Goal: Book appointment/travel/reservation

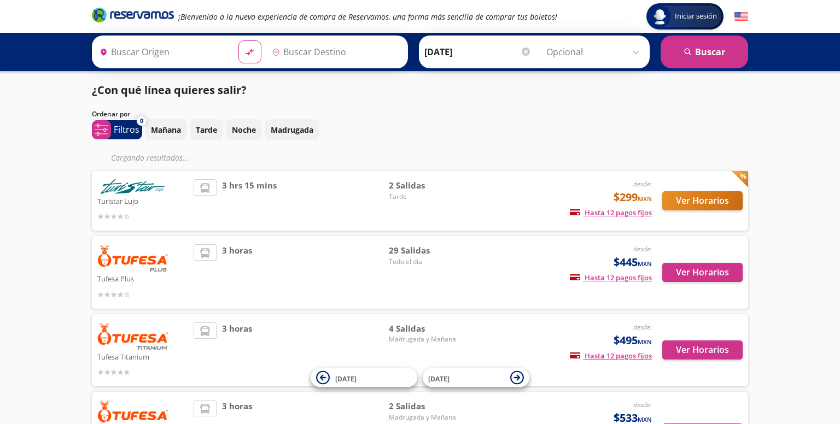
type input "[GEOGRAPHIC_DATA], [GEOGRAPHIC_DATA]"
type input "Culiacán, [GEOGRAPHIC_DATA]"
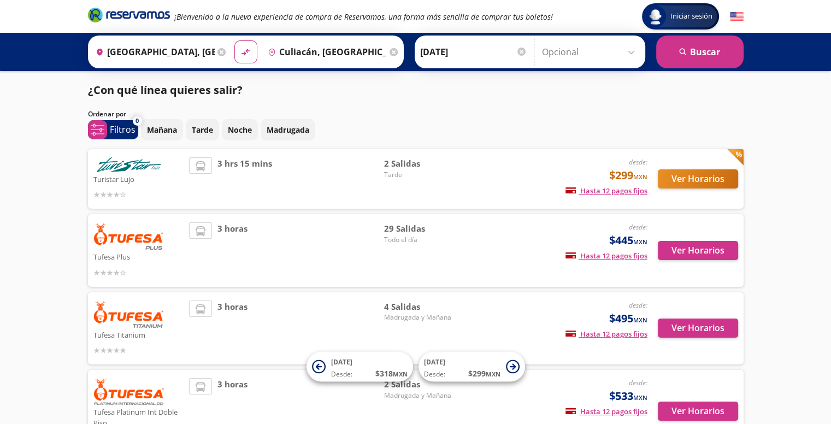
click at [161, 164] on img at bounding box center [128, 164] width 71 height 15
click at [706, 186] on button "Ver Horarios" at bounding box center [698, 178] width 80 height 19
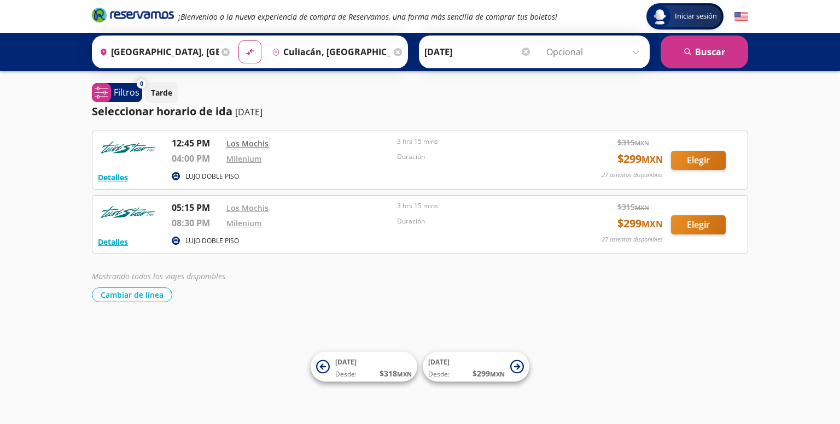
click at [243, 144] on link "Los Mochis" at bounding box center [247, 143] width 42 height 10
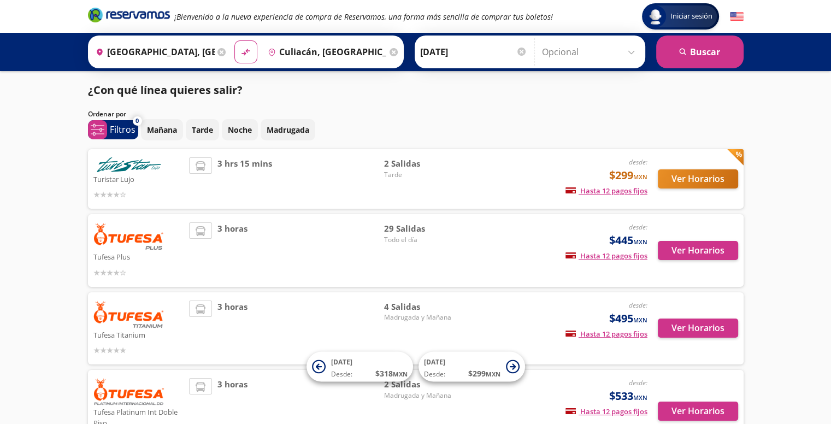
click at [308, 248] on div "3 horas" at bounding box center [286, 250] width 195 height 56
click at [705, 251] on button "Ver Horarios" at bounding box center [698, 250] width 80 height 19
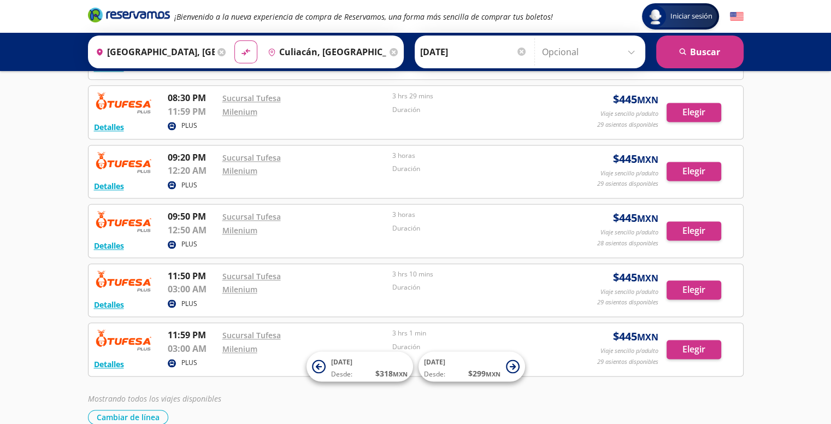
scroll to position [1466, 0]
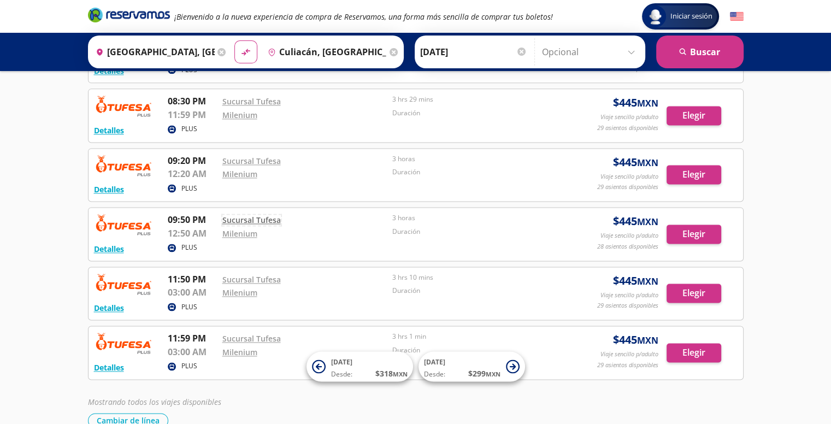
click at [272, 216] on link "Sucursal Tufesa" at bounding box center [251, 220] width 58 height 10
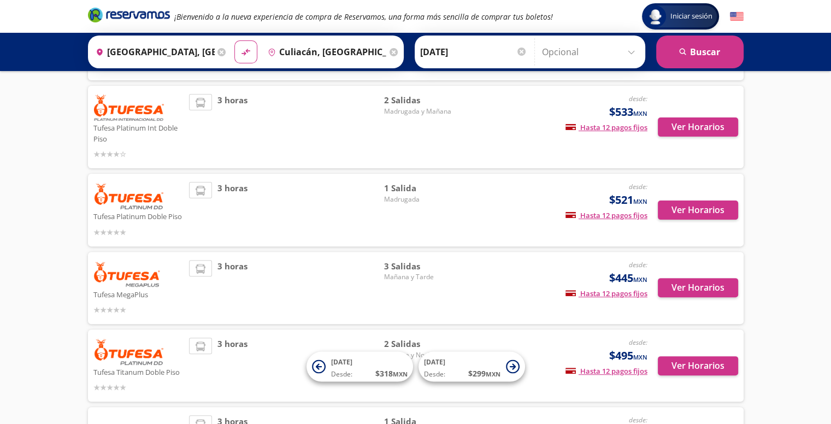
scroll to position [411, 0]
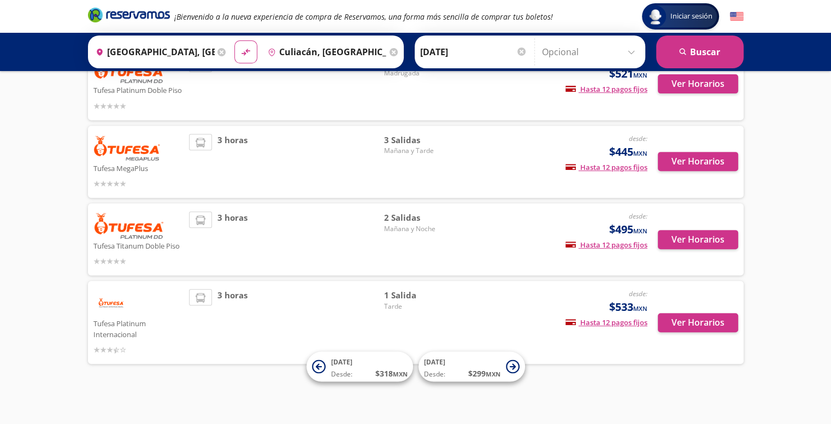
click at [130, 326] on p "Tufesa Platinum Internacional" at bounding box center [138, 329] width 91 height 24
